Goal: Task Accomplishment & Management: Use online tool/utility

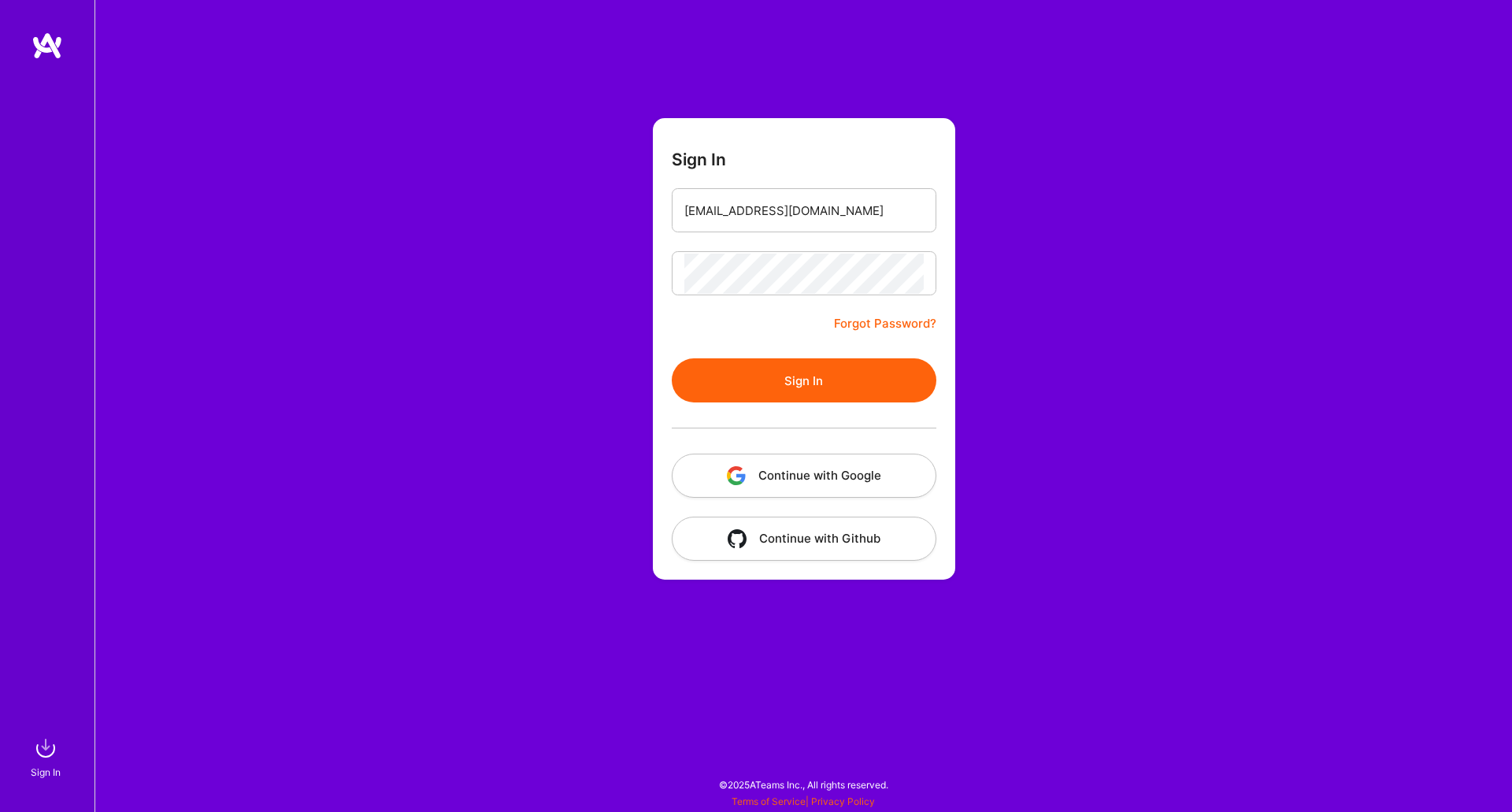
click at [774, 375] on button "Sign In" at bounding box center [804, 380] width 265 height 44
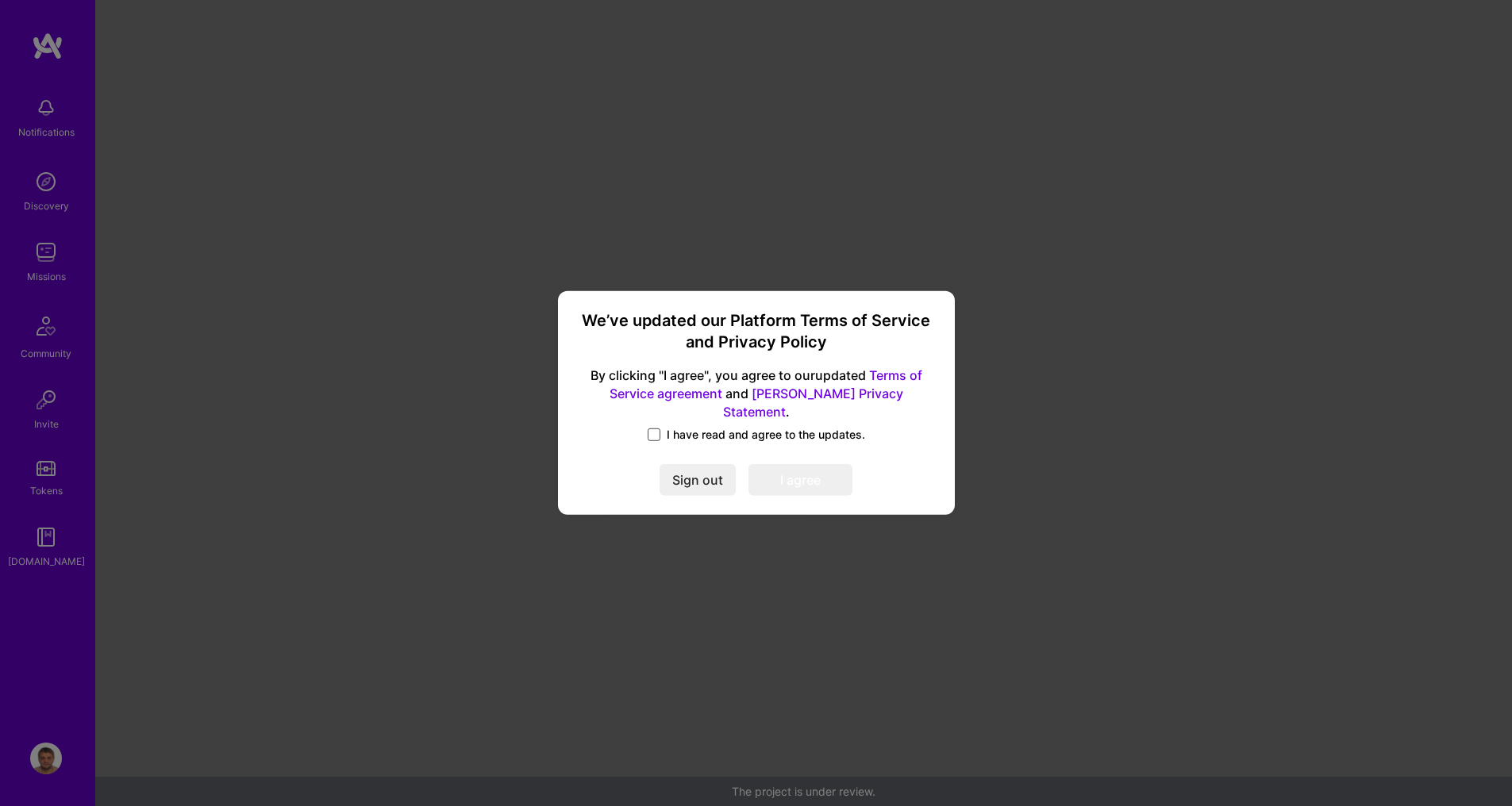
click at [657, 430] on span at bounding box center [654, 435] width 13 height 13
click at [0, 0] on input "I have read and agree to the updates." at bounding box center [0, 0] width 0 height 0
click at [776, 466] on button "I agree" at bounding box center [801, 480] width 104 height 31
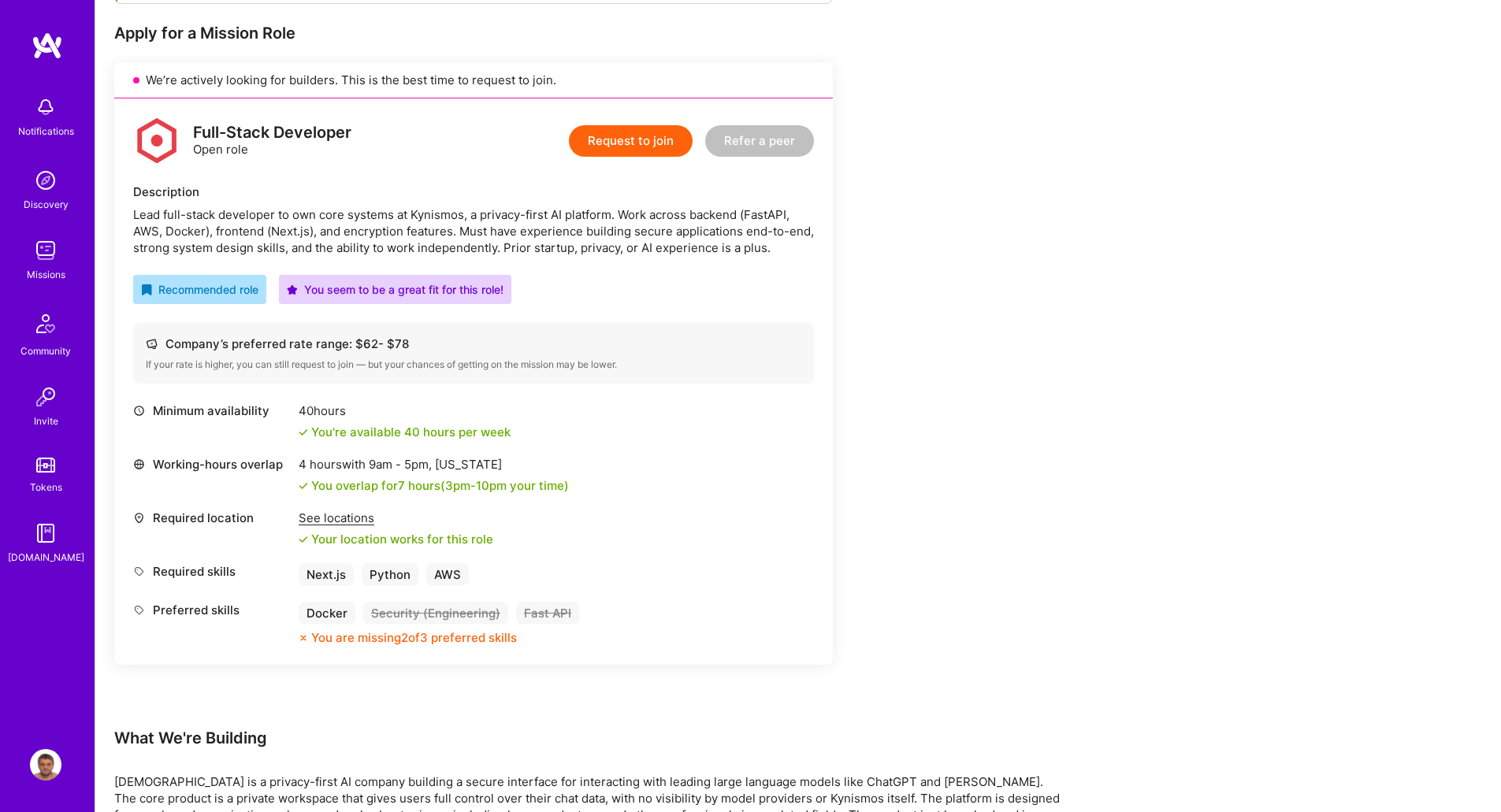
scroll to position [315, 0]
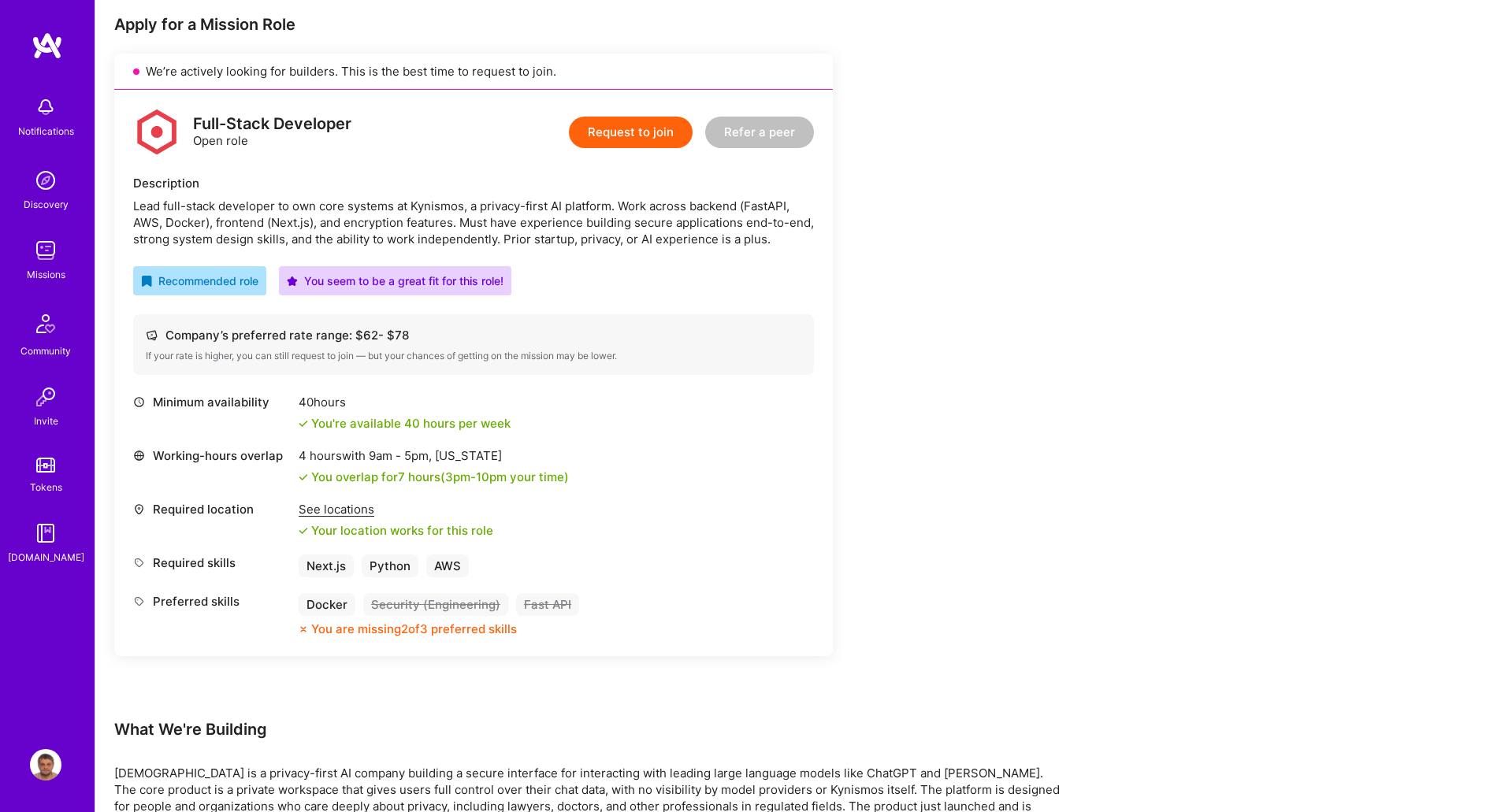
click at [51, 266] on img at bounding box center [46, 250] width 31 height 31
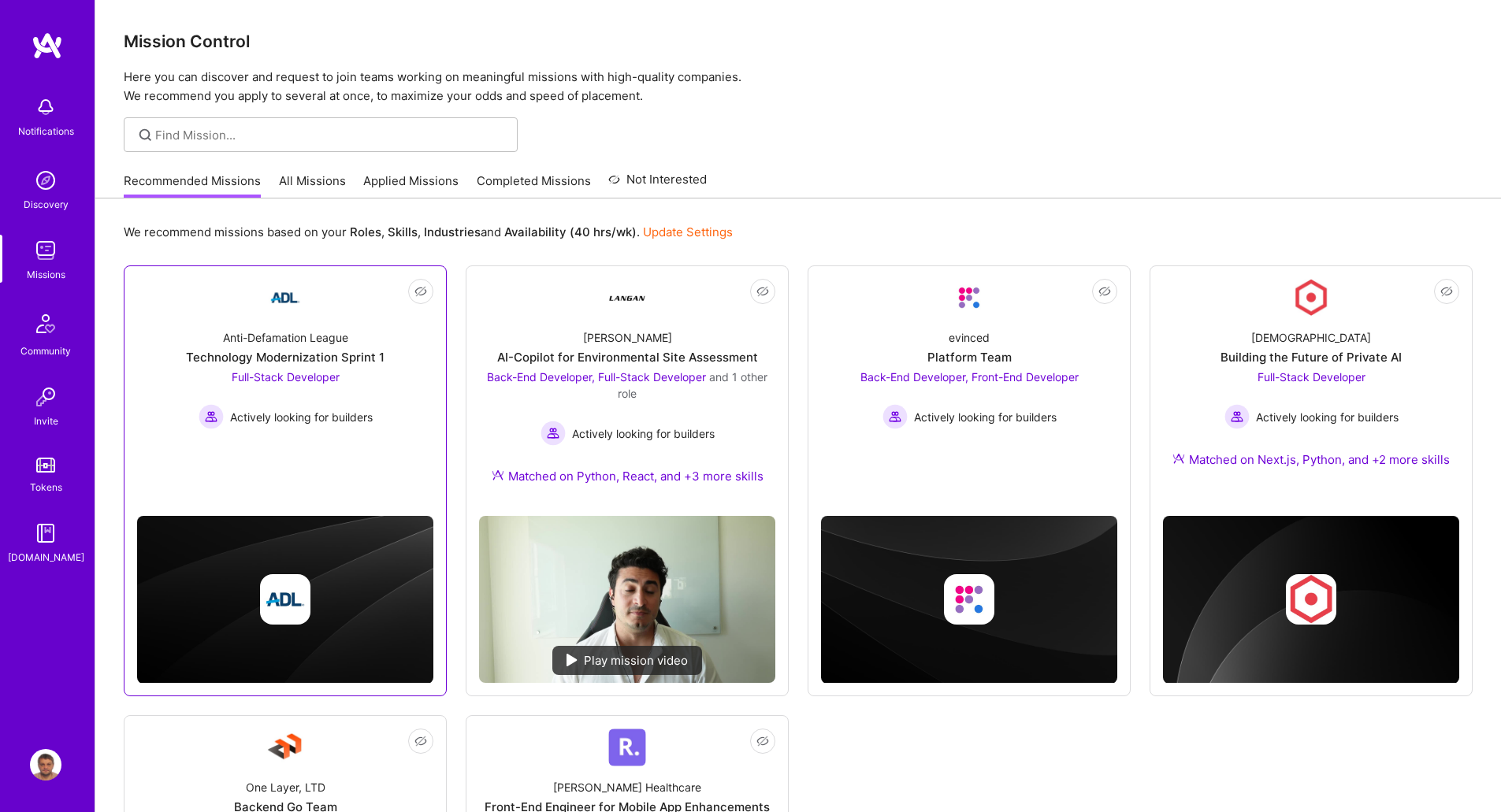
click at [299, 331] on div "Anti-Defamation League" at bounding box center [286, 337] width 125 height 17
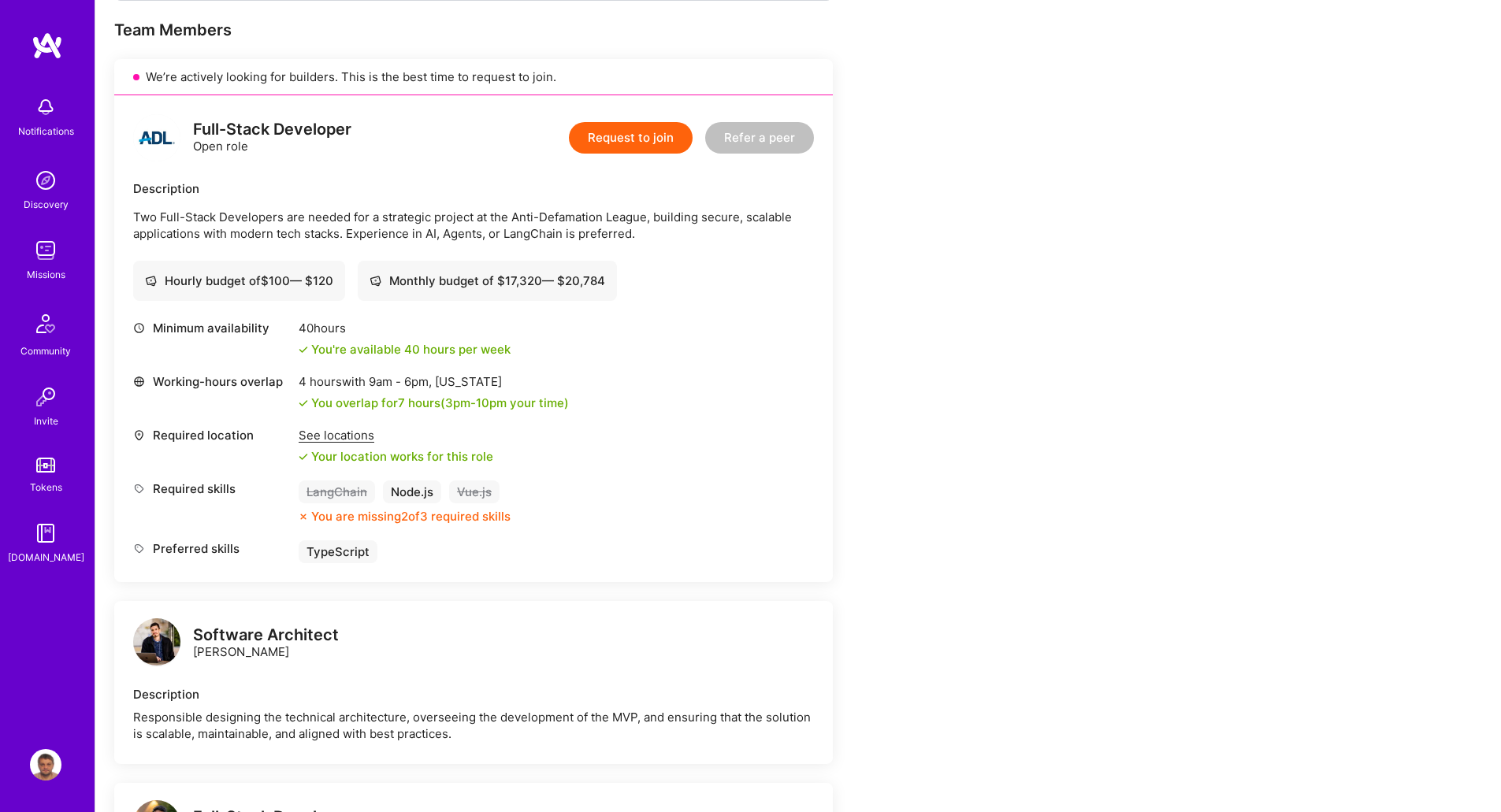
scroll to position [315, 0]
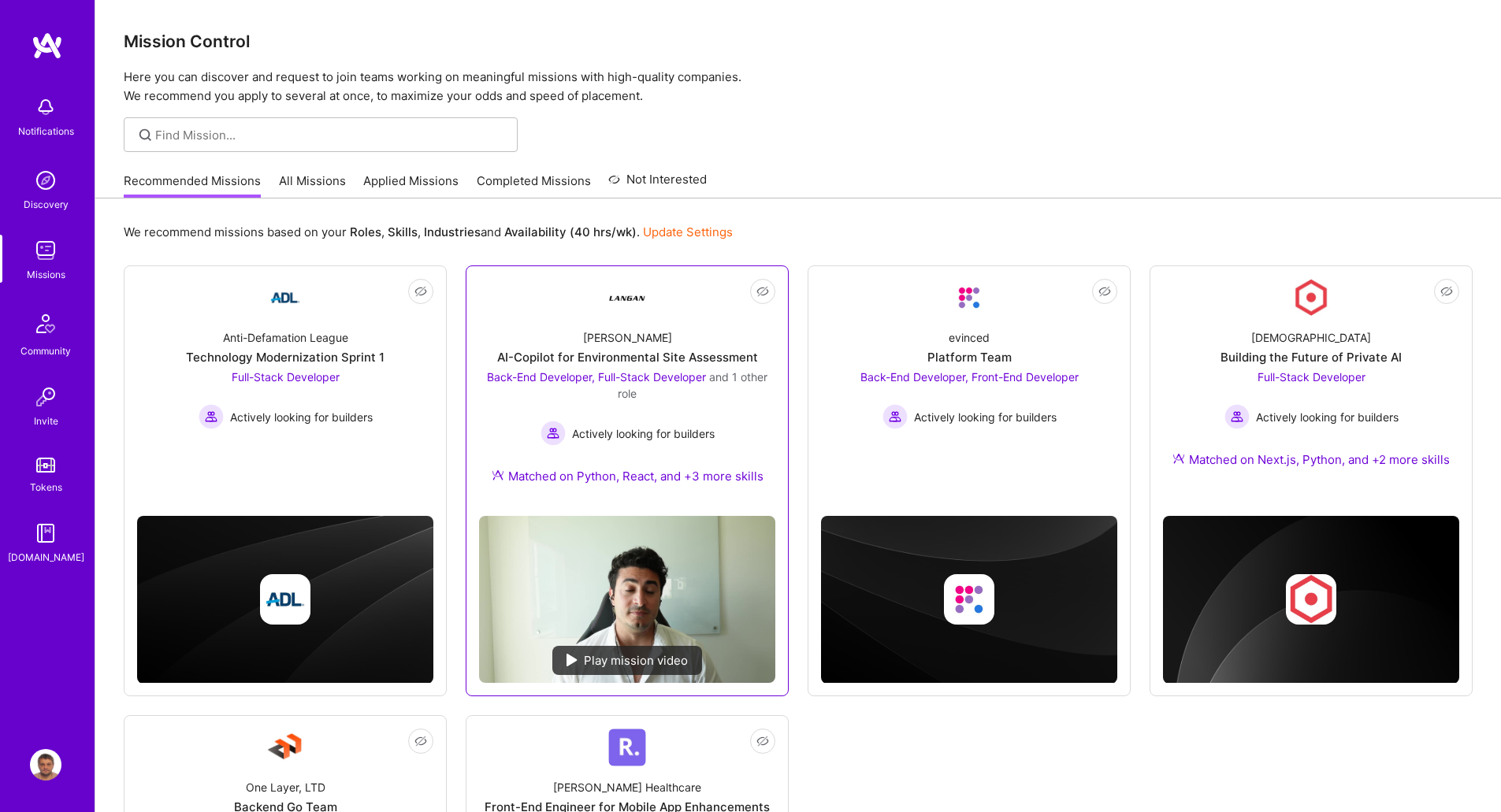
click at [678, 337] on div "[PERSON_NAME]-Copilot for Environmental Site Assessment Back-End Developer, Ful…" at bounding box center [627, 410] width 296 height 186
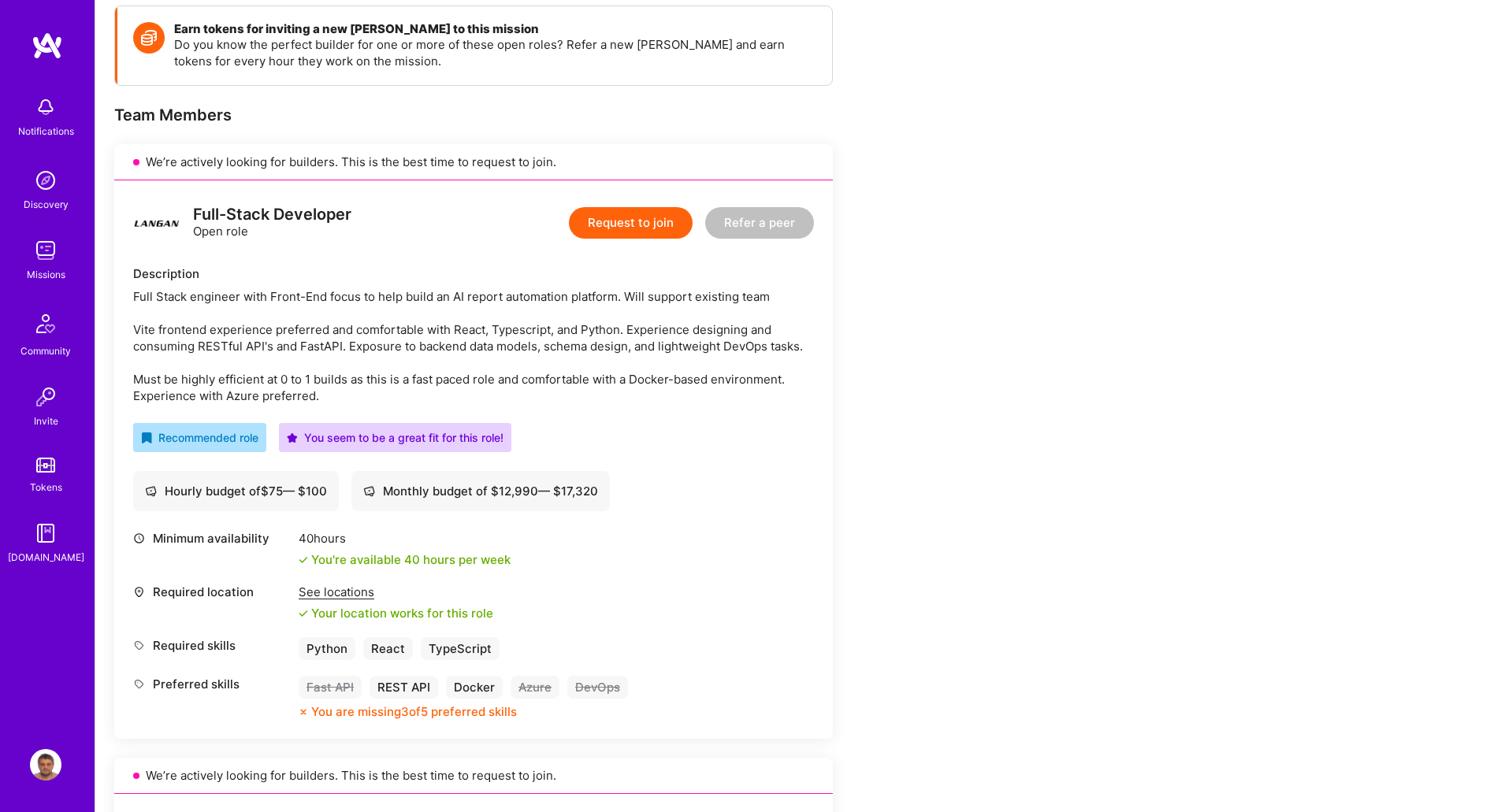
scroll to position [315, 0]
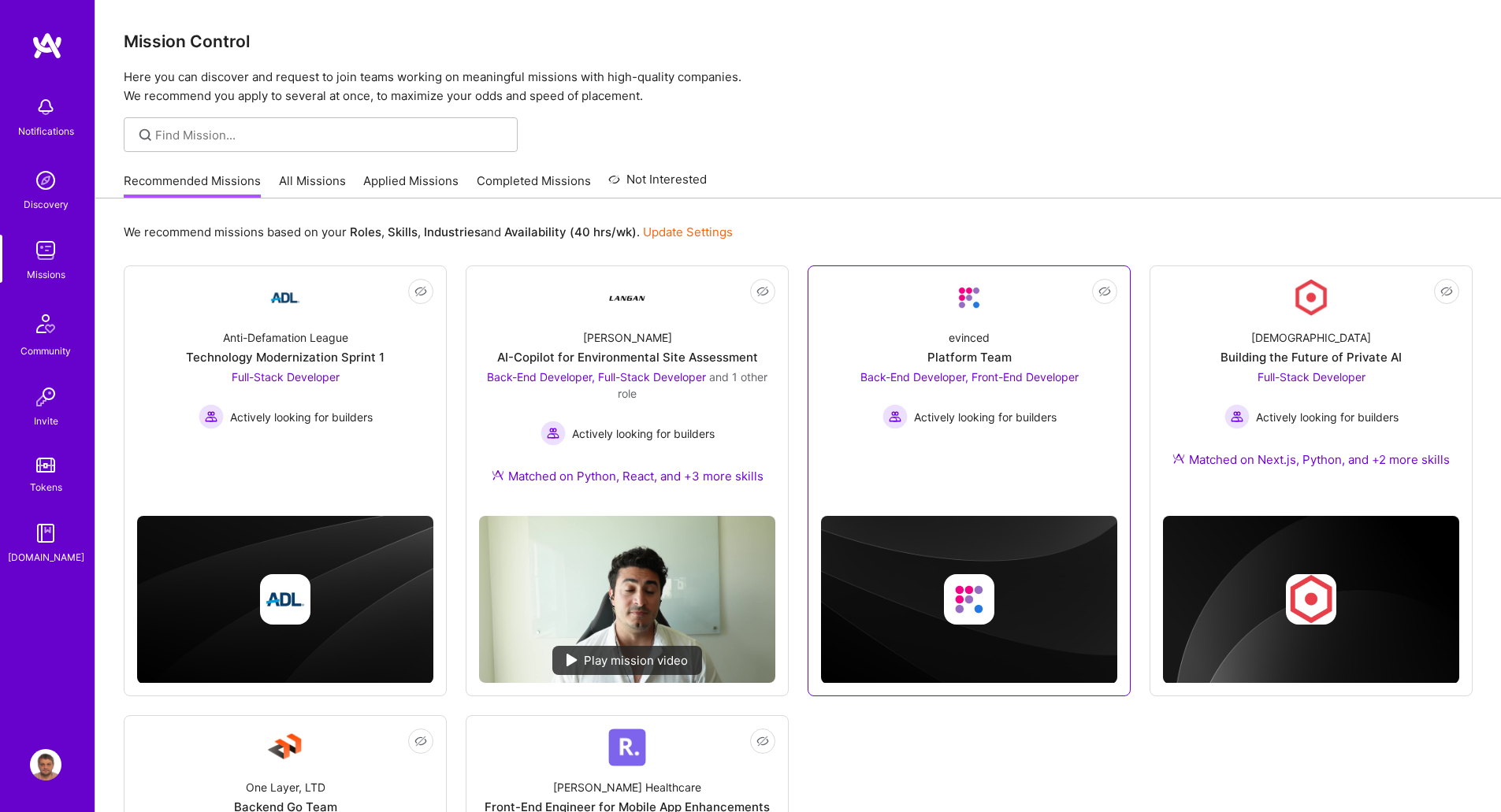
click at [966, 335] on div "evinced" at bounding box center [969, 337] width 41 height 17
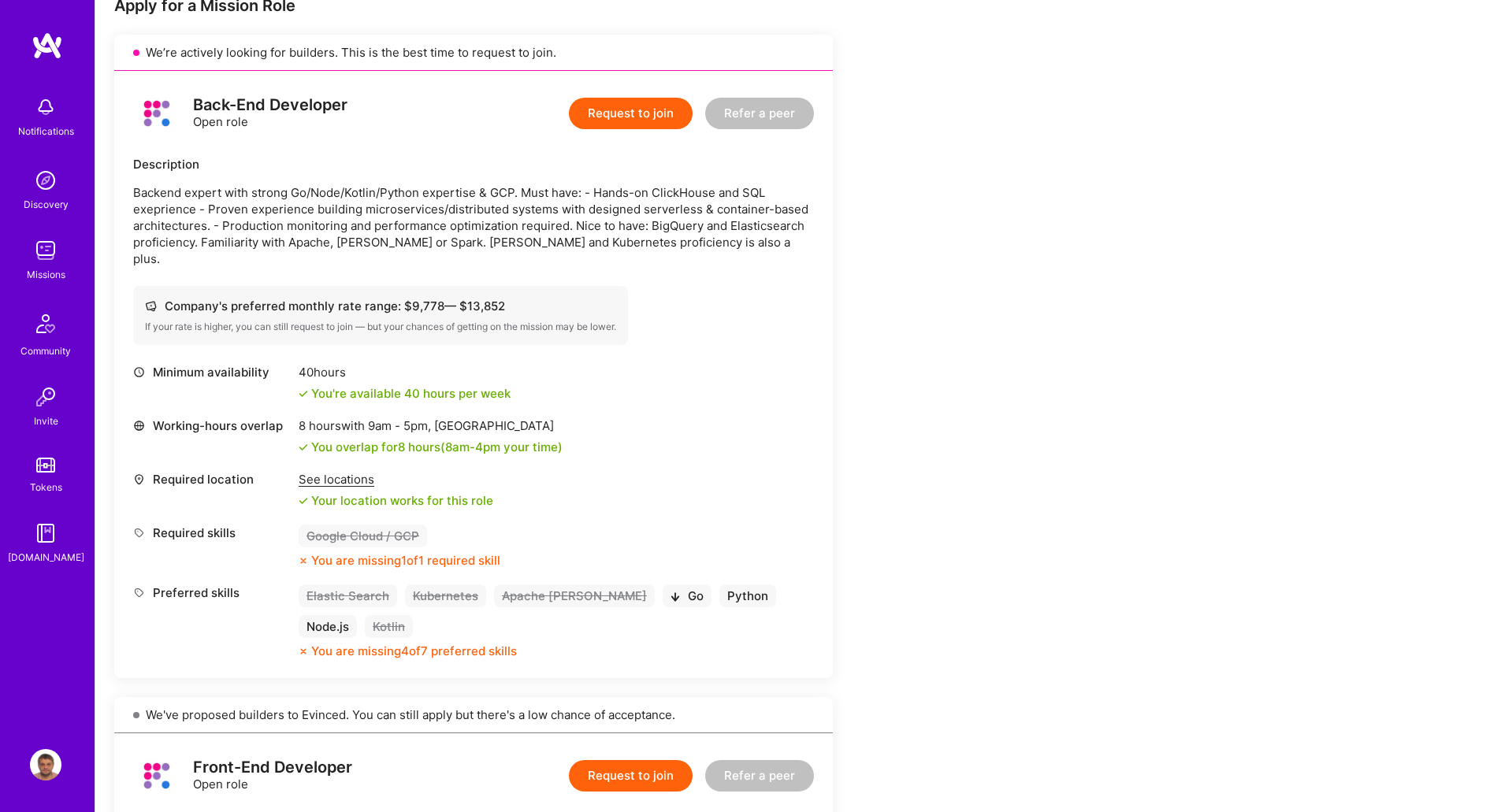
scroll to position [394, 0]
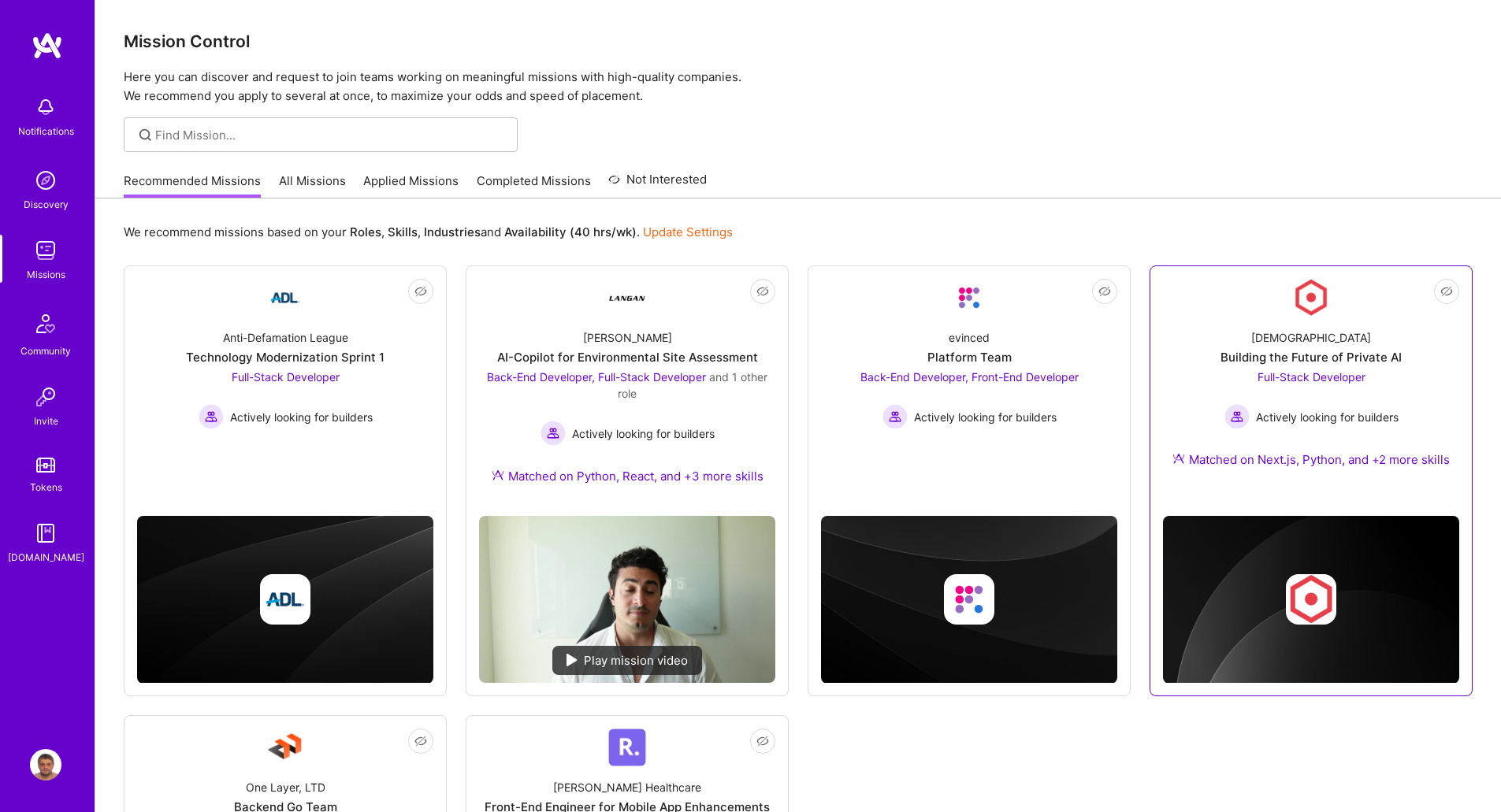
click at [1316, 352] on div "Building the Future of Private AI" at bounding box center [1311, 357] width 181 height 17
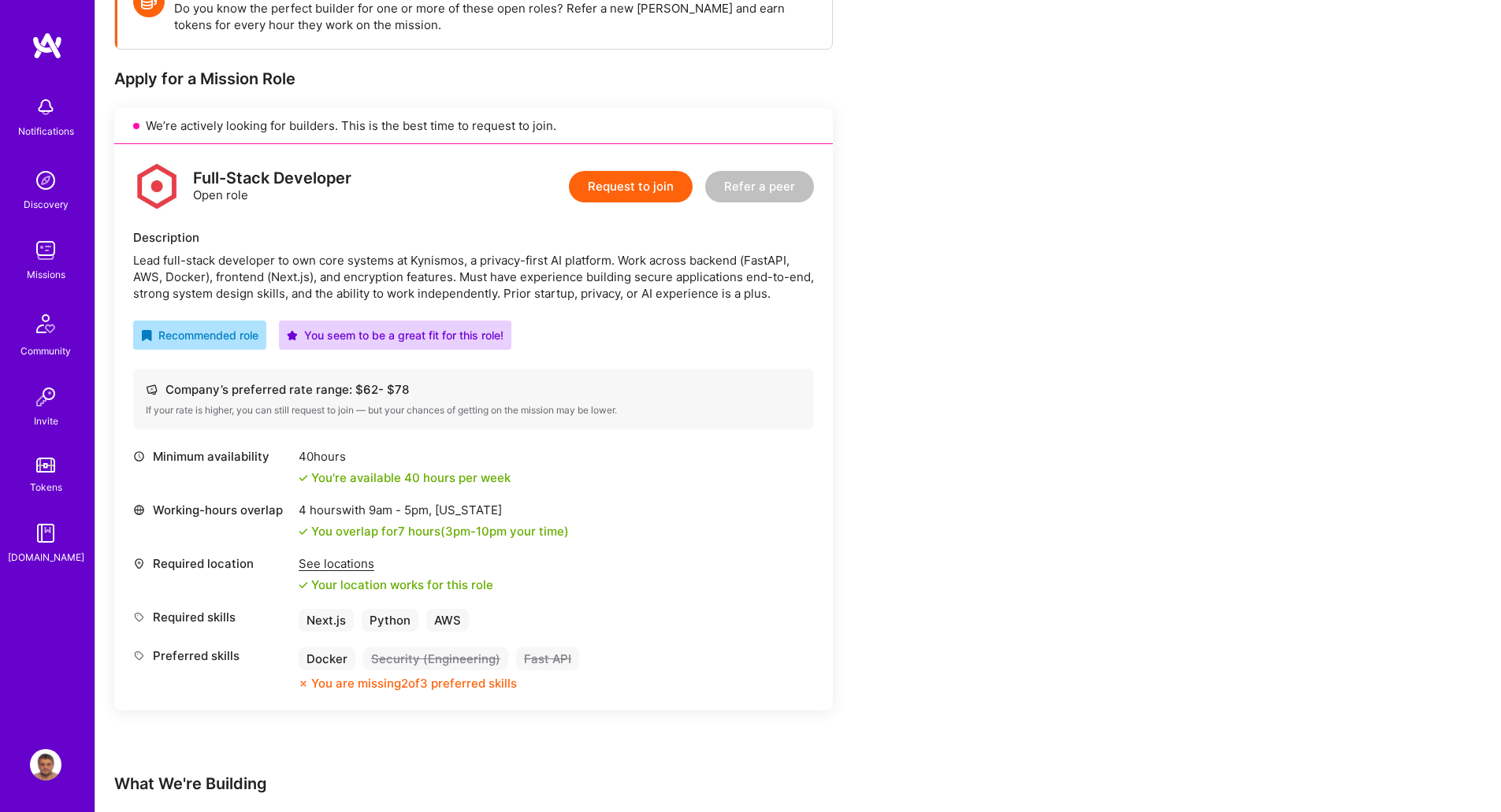
scroll to position [315, 0]
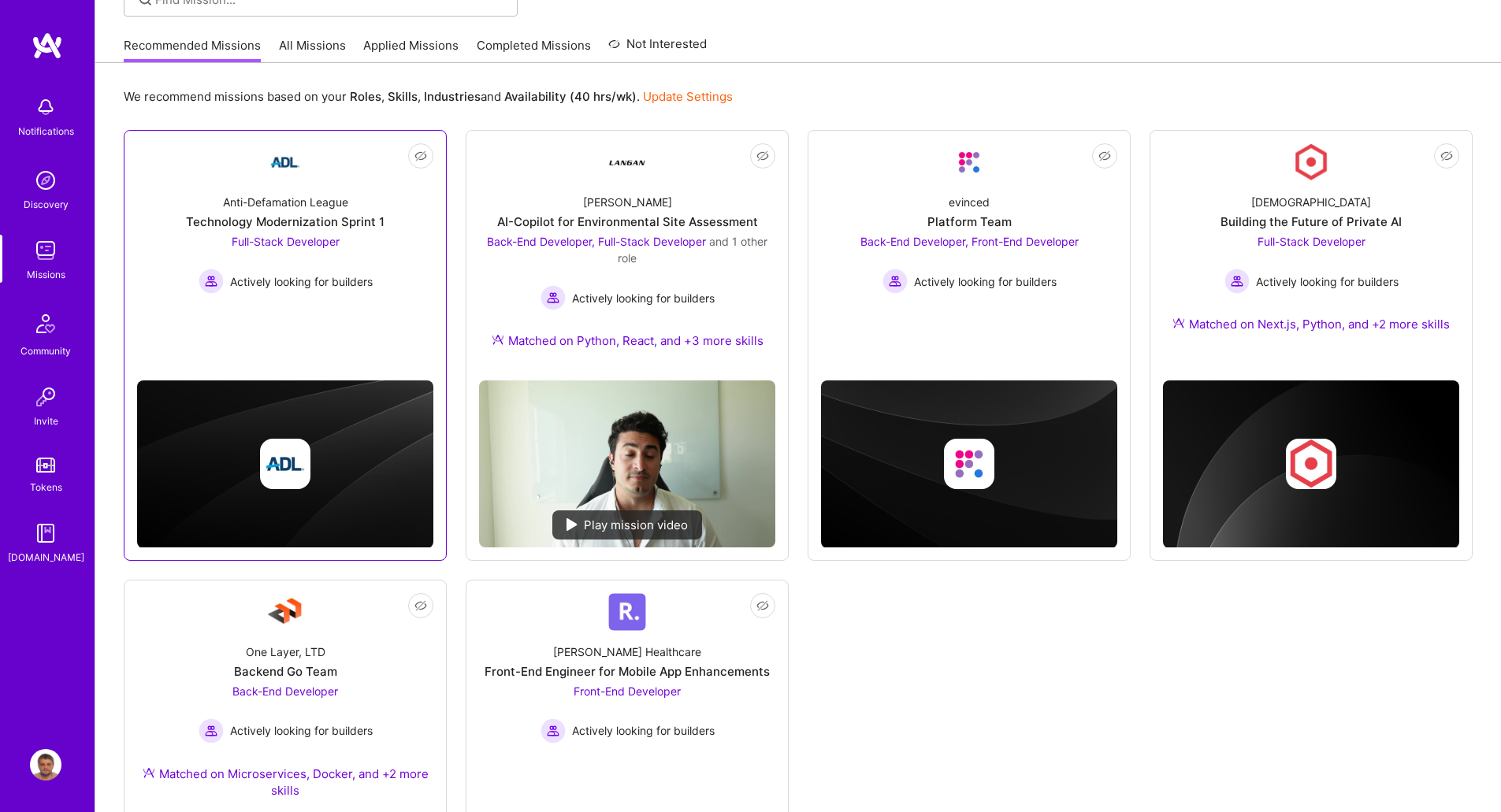
scroll to position [371, 0]
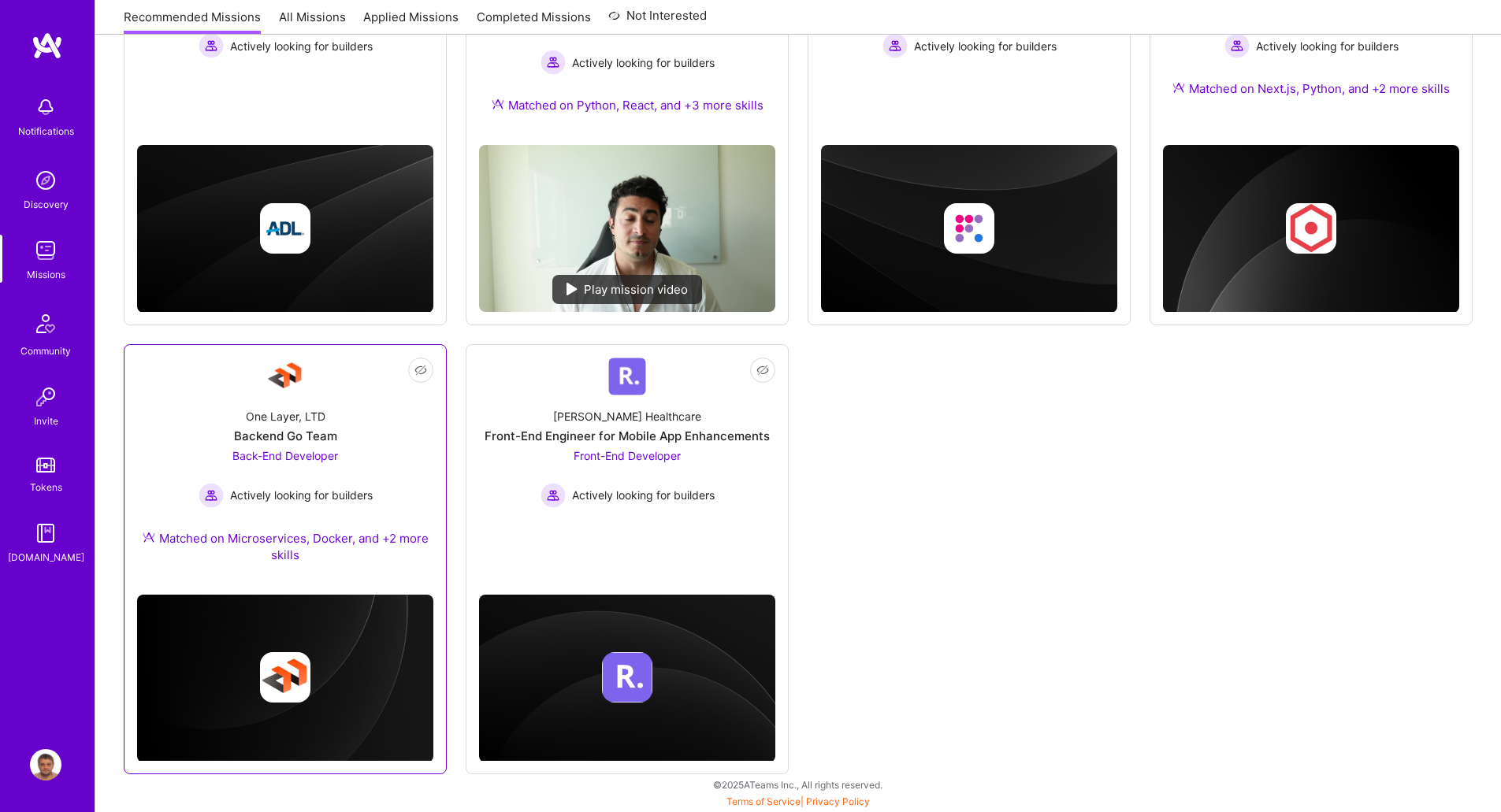
click at [348, 416] on div "One Layer, LTD Backend Go Team Back-End Developer Actively looking for builders…" at bounding box center [286, 488] width 296 height 186
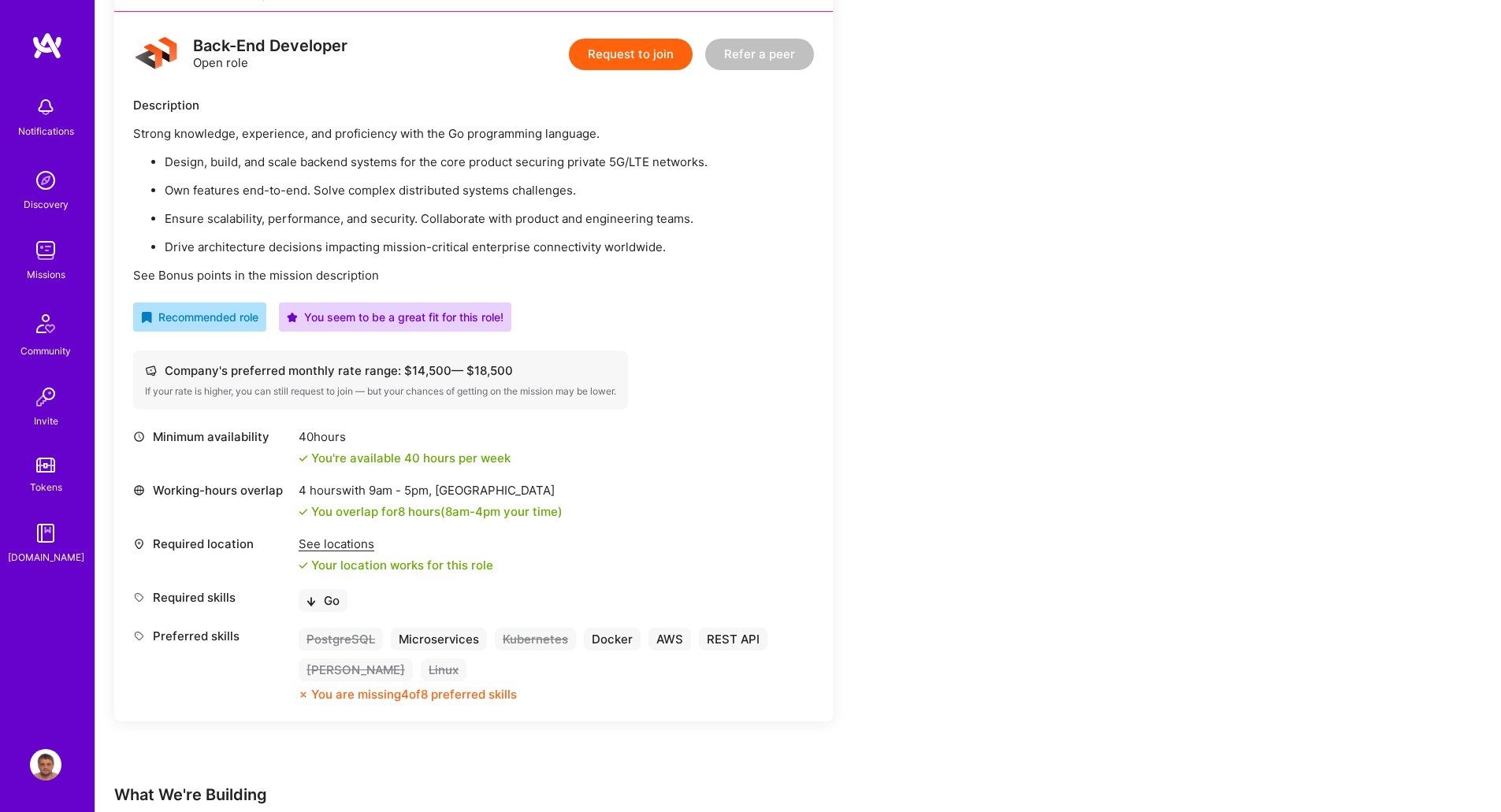
scroll to position [473, 0]
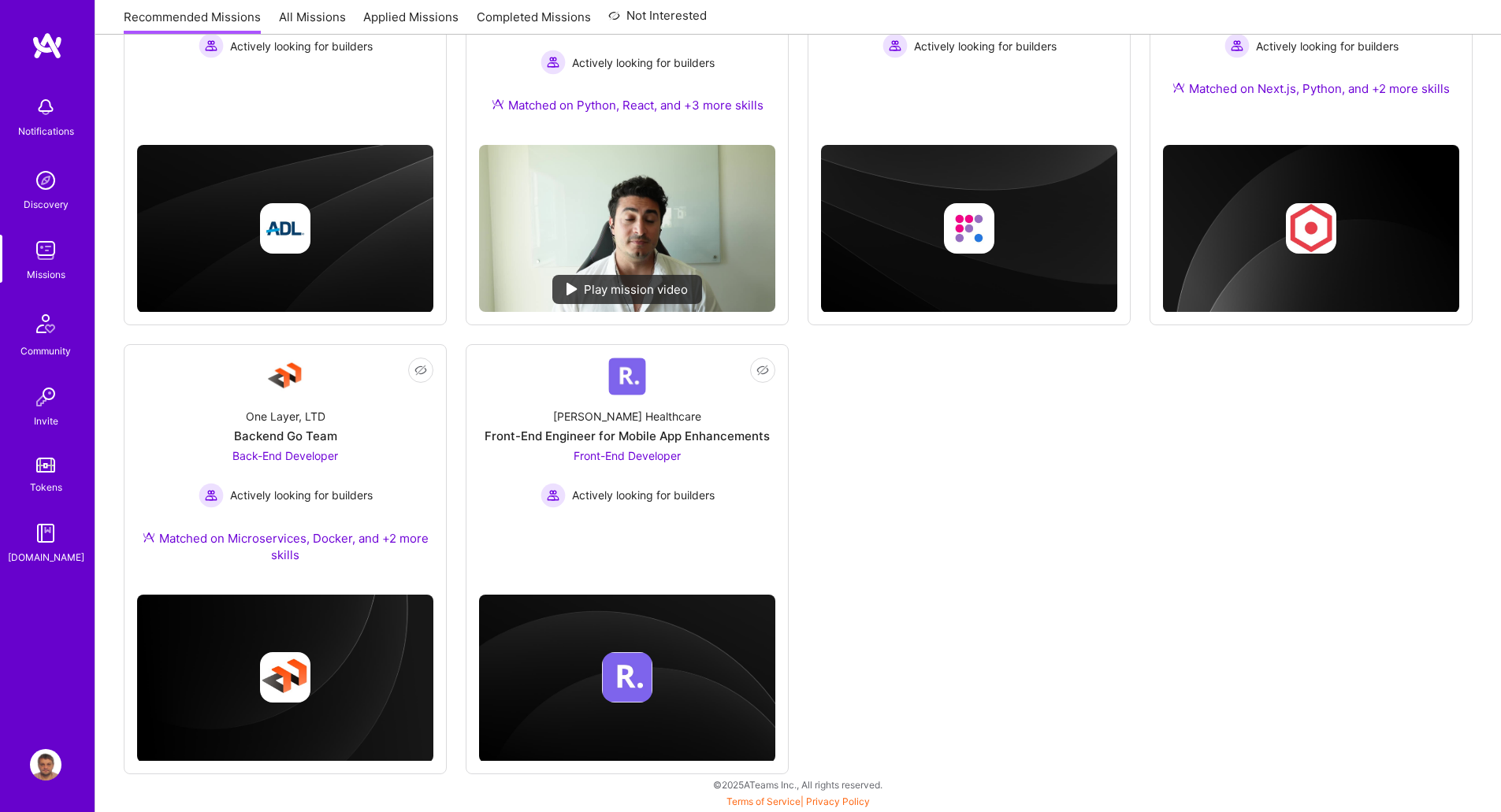
scroll to position [371, 0]
click at [623, 445] on div "[PERSON_NAME] Healthcare Front-End Engineer for Mobile App Enhancements Front-E…" at bounding box center [627, 452] width 296 height 112
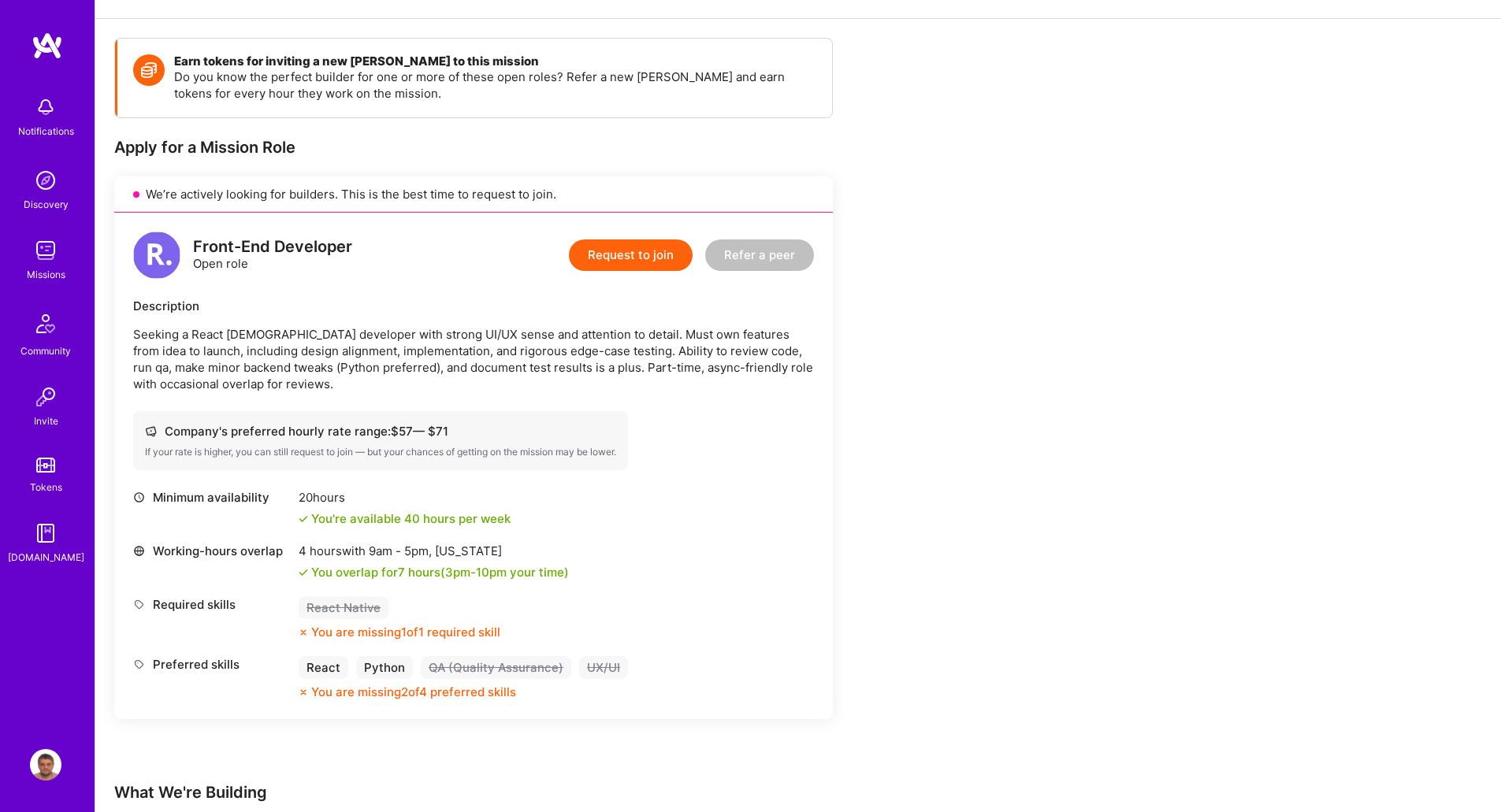
scroll to position [129, 0]
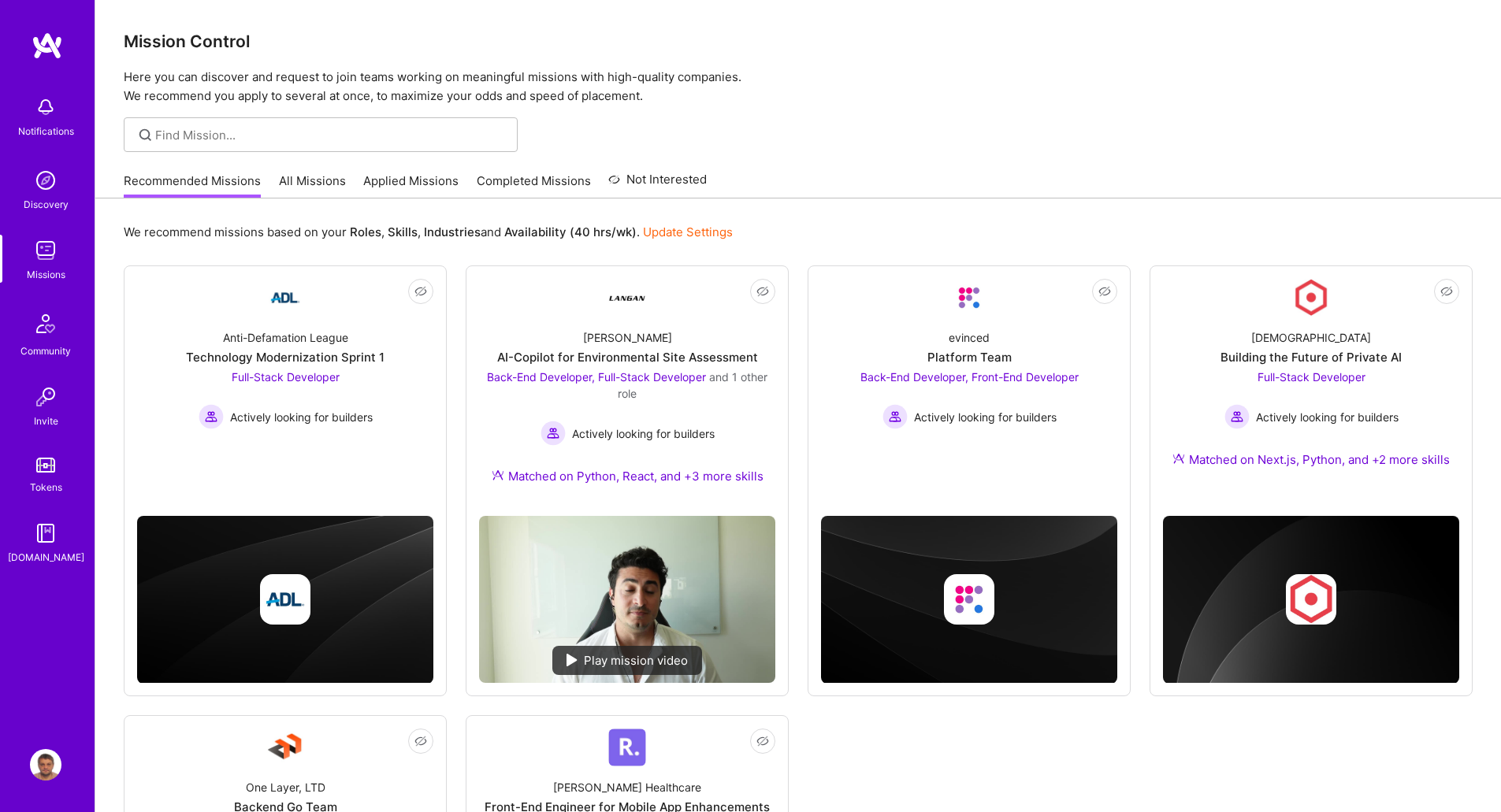
click at [331, 181] on link "All Missions" at bounding box center [312, 185] width 67 height 26
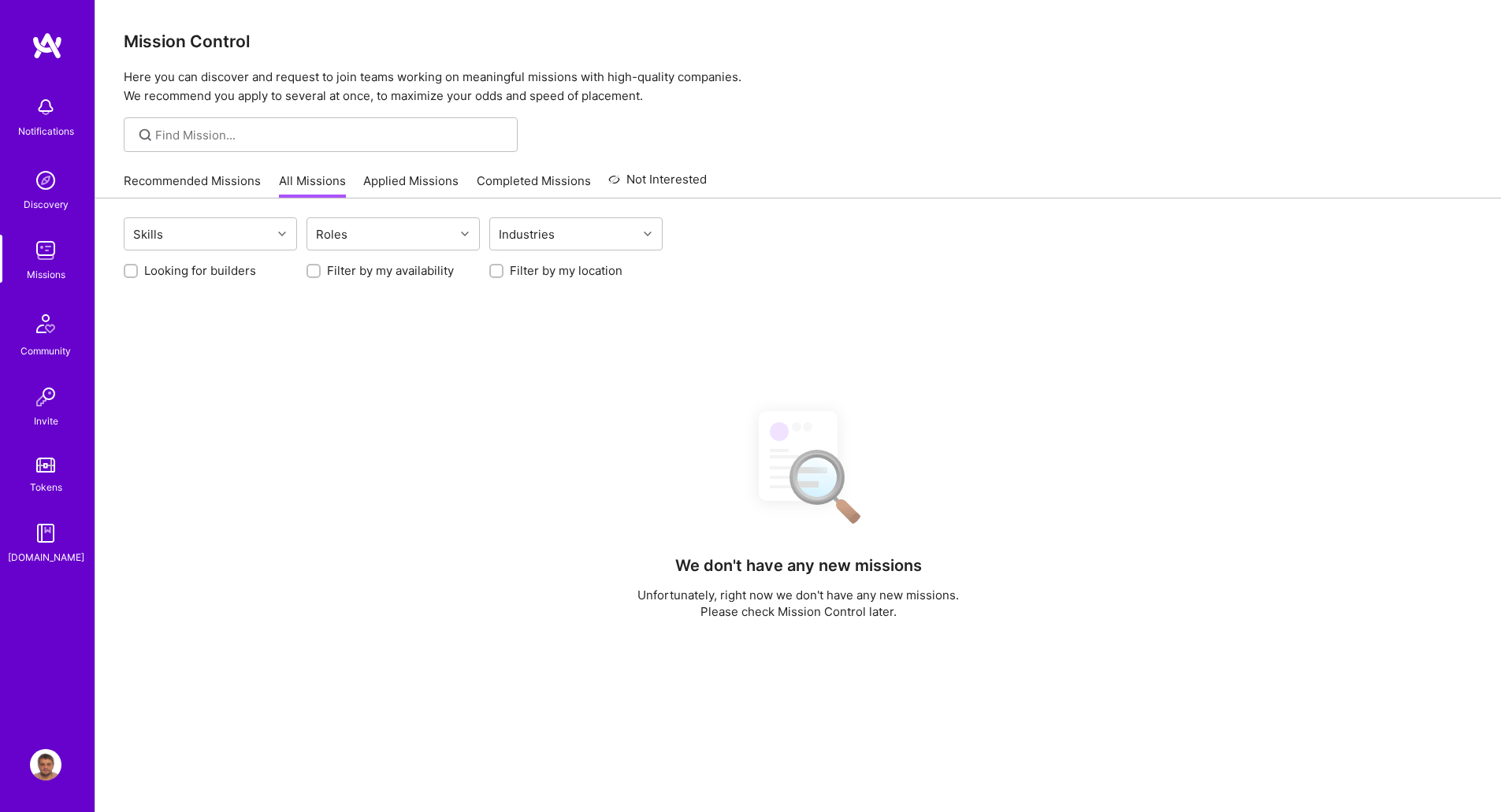
click at [448, 179] on link "Applied Missions" at bounding box center [410, 185] width 95 height 26
